Goal: Task Accomplishment & Management: Manage account settings

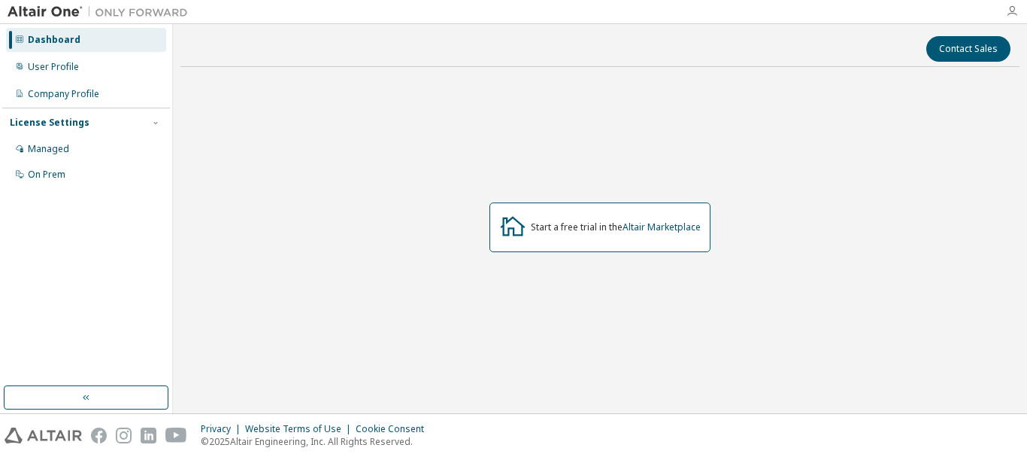
click at [1015, 6] on icon "button" at bounding box center [1012, 11] width 12 height 12
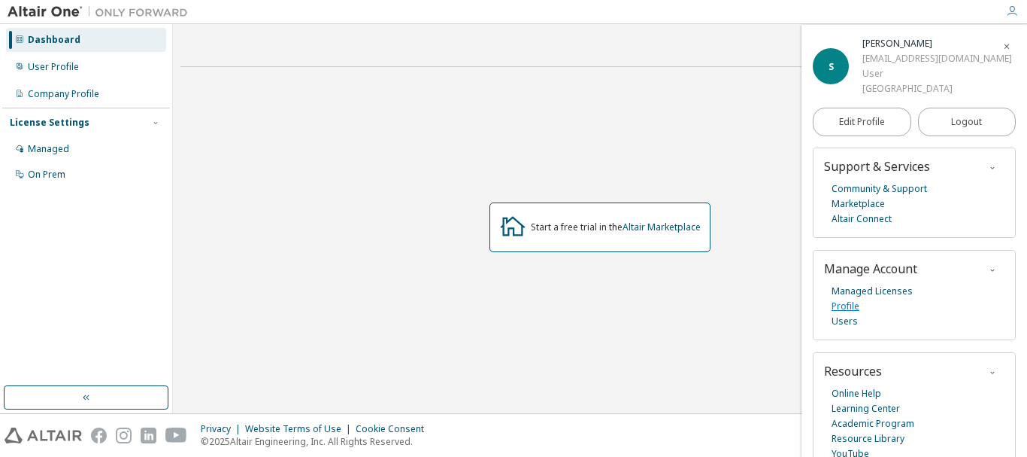
click at [856, 314] on link "Profile" at bounding box center [846, 306] width 28 height 15
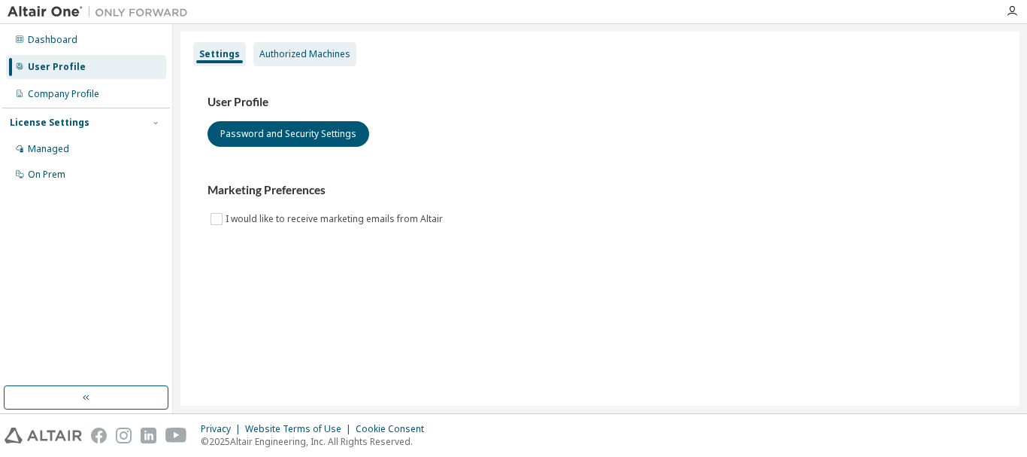
click at [281, 58] on div "Authorized Machines" at bounding box center [304, 54] width 91 height 12
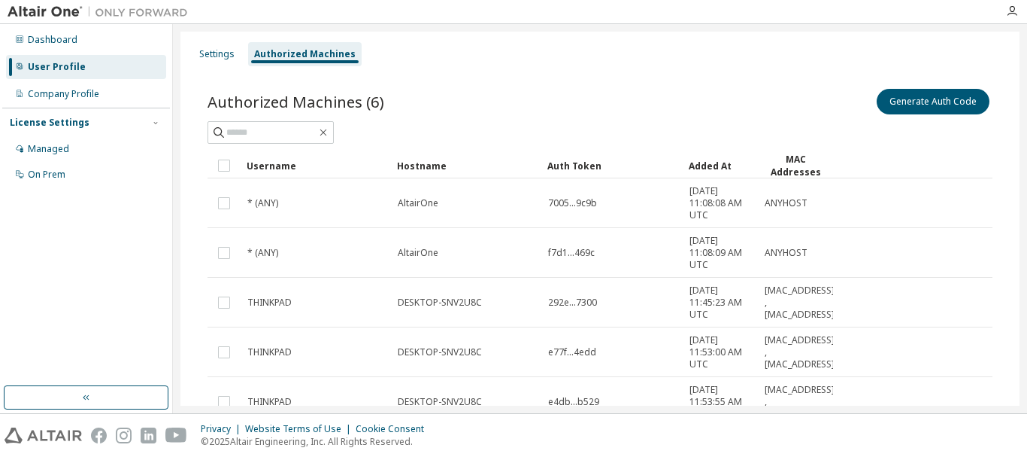
drag, startPoint x: 1027, startPoint y: 146, endPoint x: 1027, endPoint y: 252, distance: 106.0
click at [1027, 252] on div "Settings Authorized Machines Authorized Machines (6) Generate Auth Code Clear L…" at bounding box center [600, 218] width 854 height 389
click at [1023, 162] on div "Settings Authorized Machines Authorized Machines (6) Generate Auth Code Clear L…" at bounding box center [600, 218] width 854 height 389
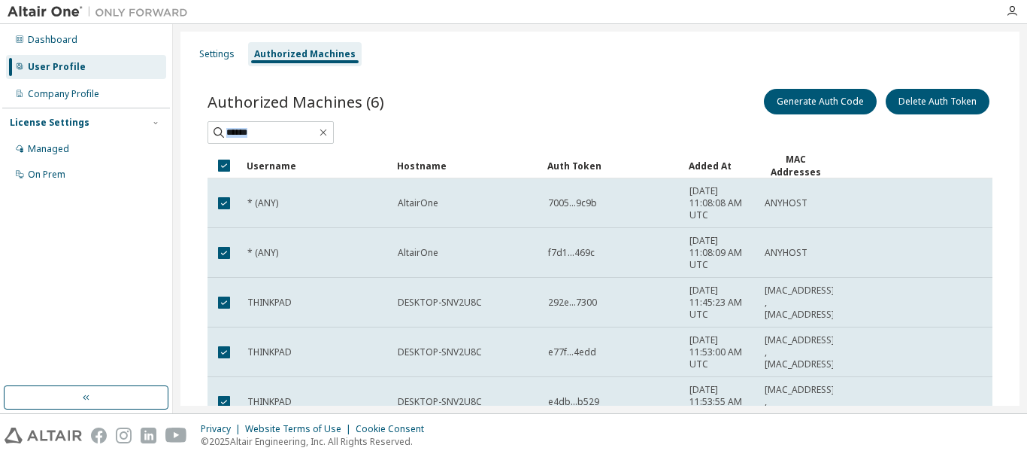
drag, startPoint x: 1024, startPoint y: 111, endPoint x: 1015, endPoint y: 195, distance: 84.7
click at [1015, 195] on div "Settings Authorized Machines Authorized Machines (6) Generate Auth Code Delete …" at bounding box center [600, 218] width 854 height 389
click at [1021, 266] on div "Settings Authorized Machines Authorized Machines (6) Generate Auth Code Delete …" at bounding box center [600, 218] width 854 height 389
click at [590, 79] on div "Authorized Machines (6) Generate Auth Code Delete Auth Token Clear Load Save Sa…" at bounding box center [600, 307] width 821 height 478
drag, startPoint x: 545, startPoint y: 232, endPoint x: 921, endPoint y: 111, distance: 394.1
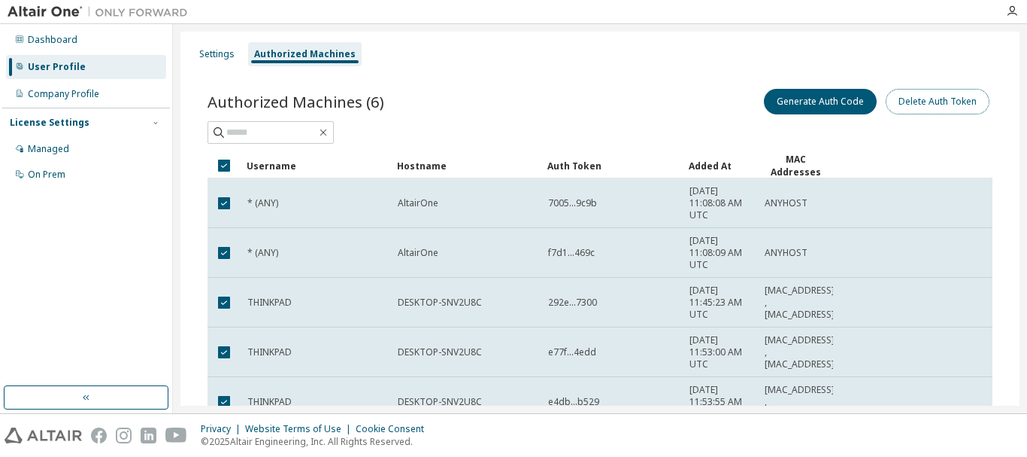
click at [921, 111] on button "Delete Auth Token" at bounding box center [938, 102] width 104 height 26
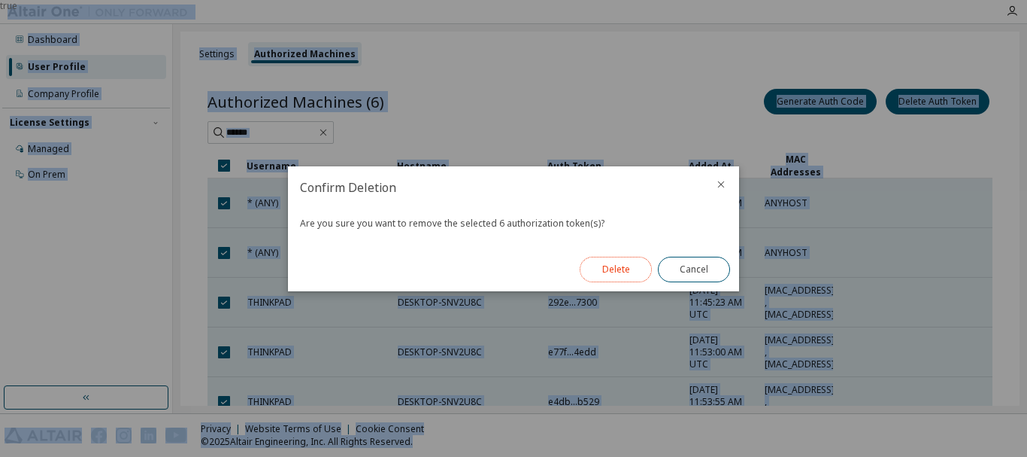
click at [614, 266] on button "Delete" at bounding box center [616, 269] width 72 height 26
